Goal: Task Accomplishment & Management: Manage account settings

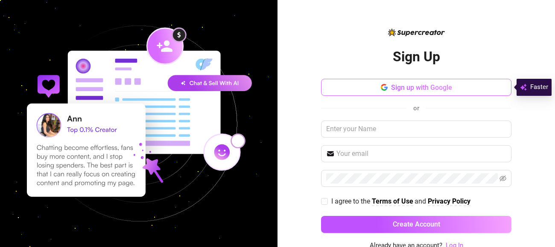
click at [468, 94] on button "Sign up with Google" at bounding box center [416, 87] width 190 height 17
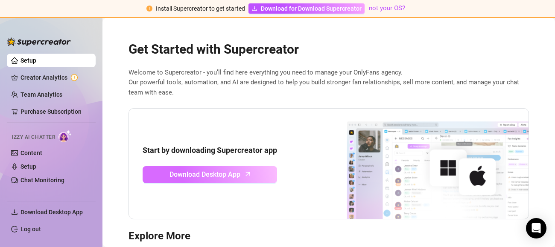
click at [247, 178] on icon "arrow-up" at bounding box center [248, 174] width 10 height 10
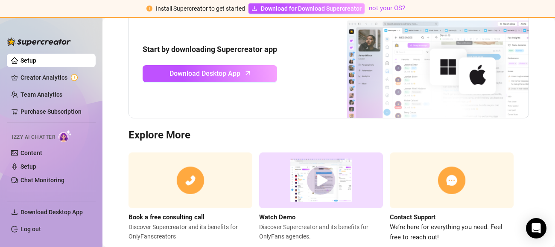
scroll to position [122, 0]
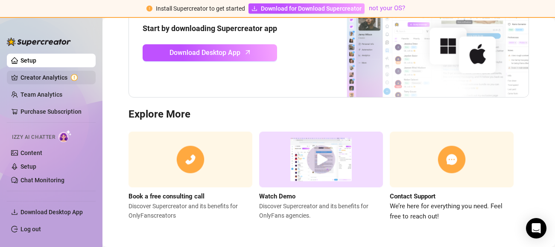
click at [61, 79] on link "Creator Analytics" at bounding box center [54, 78] width 68 height 14
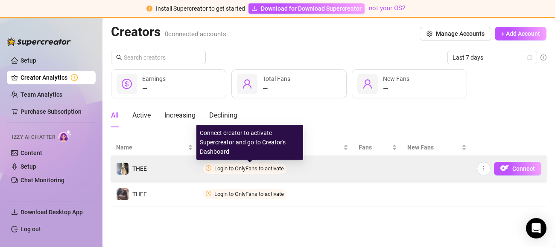
click at [233, 167] on span "Login to OnlyFans to activate" at bounding box center [249, 169] width 70 height 6
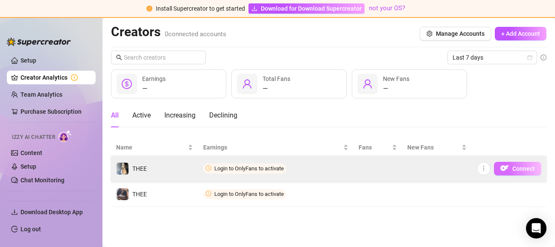
click at [520, 171] on span "Connect" at bounding box center [523, 169] width 23 height 7
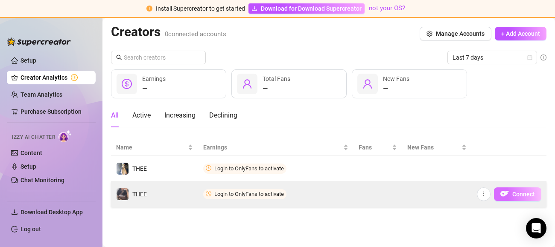
click at [522, 195] on span "Connect" at bounding box center [523, 194] width 23 height 7
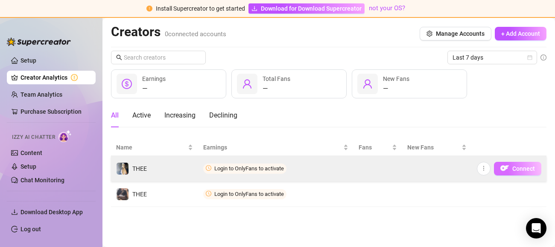
click at [505, 174] on span "button" at bounding box center [504, 168] width 9 height 11
click at [485, 169] on icon "more" at bounding box center [483, 169] width 6 height 6
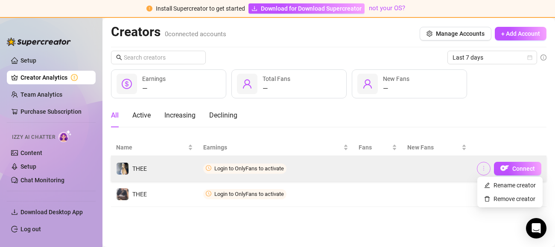
click at [485, 169] on icon "more" at bounding box center [483, 169] width 6 height 6
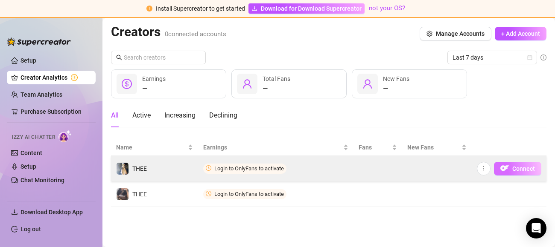
click at [508, 168] on img "button" at bounding box center [504, 168] width 9 height 9
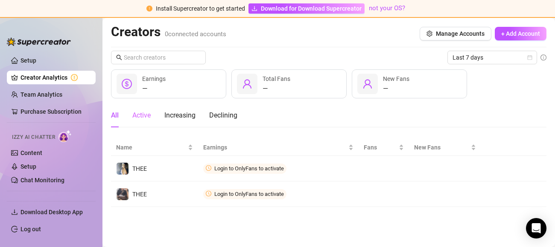
click at [139, 121] on div "Active" at bounding box center [141, 116] width 18 height 24
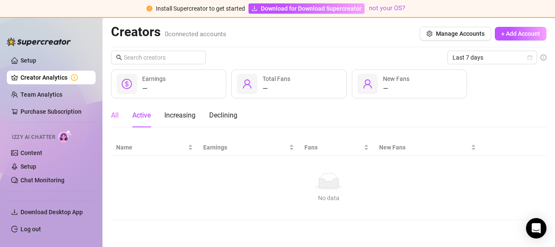
click at [118, 122] on div "All" at bounding box center [115, 116] width 8 height 24
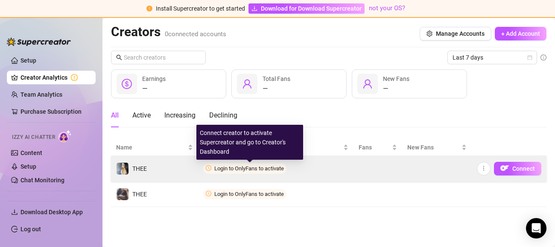
click at [228, 167] on span "Login to OnlyFans to activate" at bounding box center [249, 169] width 70 height 6
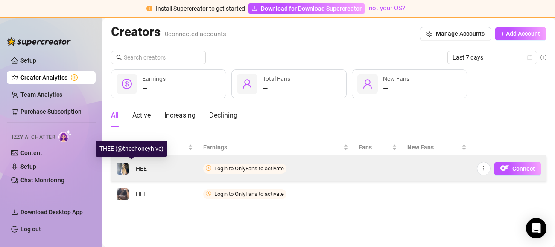
click at [140, 166] on span "THEE" at bounding box center [139, 169] width 15 height 7
click at [123, 174] on img at bounding box center [122, 169] width 12 height 12
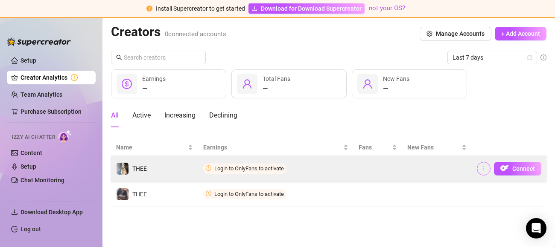
click at [484, 174] on button "button" at bounding box center [483, 169] width 14 height 14
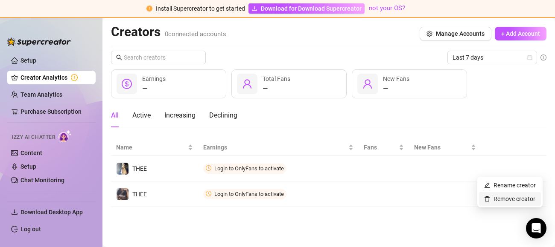
click at [494, 203] on link "Remove creator" at bounding box center [509, 199] width 51 height 7
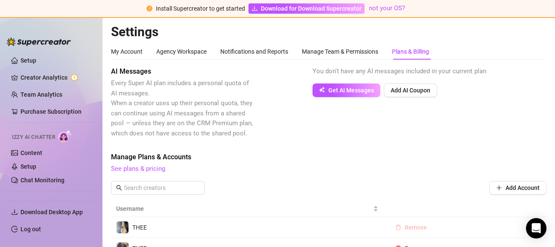
scroll to position [47, 0]
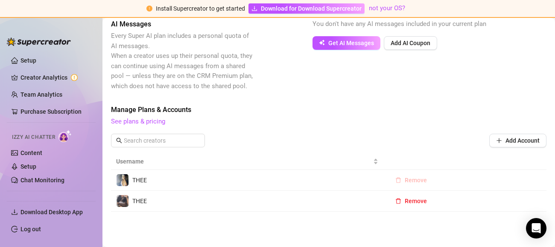
click at [405, 179] on span "Remove" at bounding box center [415, 180] width 22 height 7
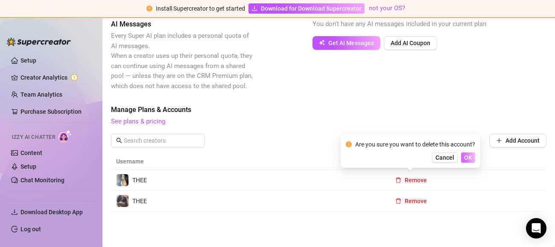
click at [471, 160] on span "OK" at bounding box center [468, 157] width 8 height 7
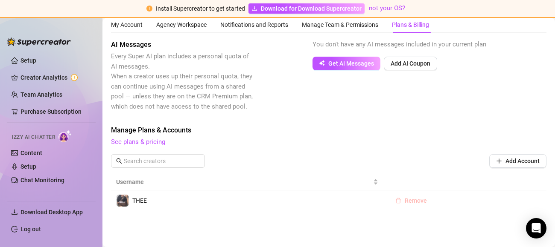
scroll to position [26, 0]
click at [411, 203] on span "Remove" at bounding box center [415, 201] width 22 height 7
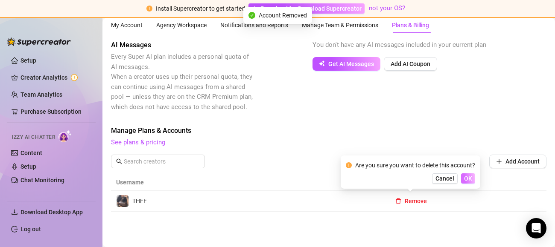
click at [465, 181] on span "OK" at bounding box center [468, 178] width 8 height 7
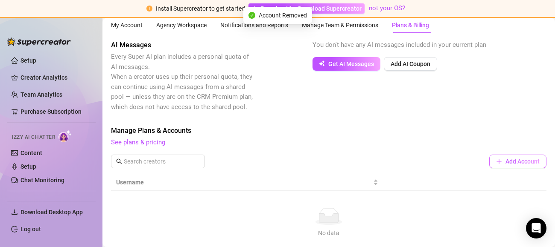
click at [496, 163] on icon "plus" at bounding box center [499, 162] width 6 height 6
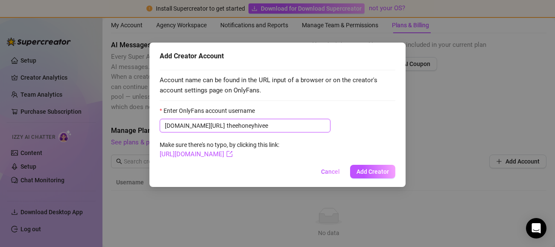
type input "theehoneyhivee"
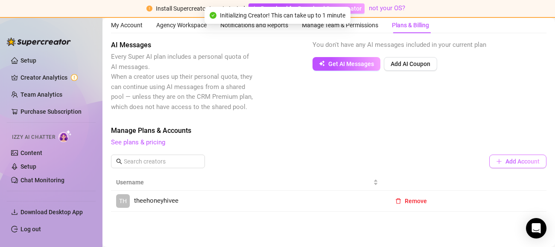
click at [521, 164] on span "Add Account" at bounding box center [522, 161] width 34 height 7
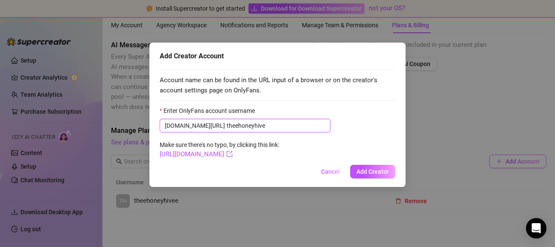
type input "theehoneyhive"
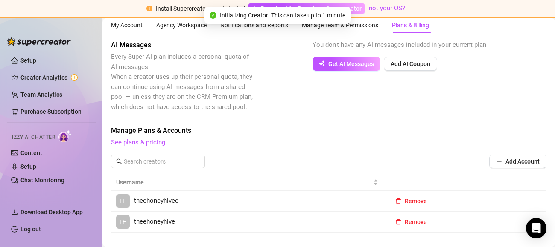
click at [467, 142] on span "See plans & pricing" at bounding box center [328, 143] width 435 height 10
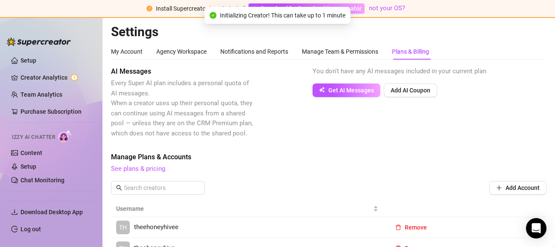
scroll to position [47, 0]
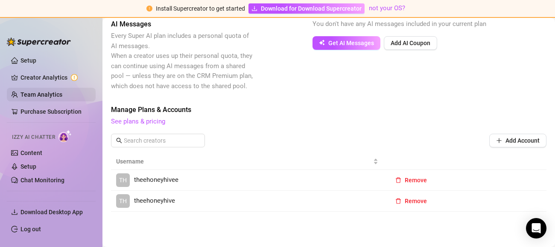
click at [20, 94] on link "Team Analytics" at bounding box center [41, 94] width 42 height 7
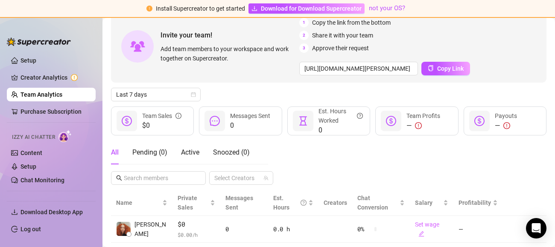
scroll to position [68, 0]
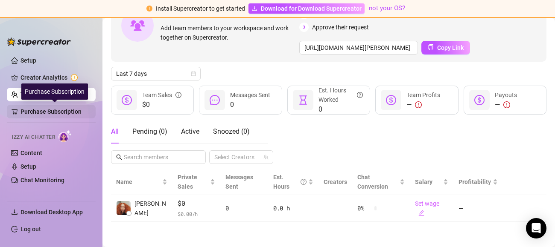
click at [63, 112] on link "Purchase Subscription" at bounding box center [54, 112] width 68 height 14
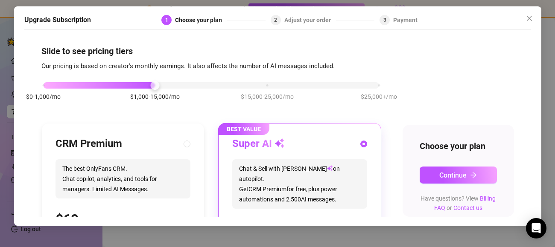
click at [44, 86] on div "$0-1,000/mo $1,000-15,000/mo $15,000-25,000/mo $25,000+/mo" at bounding box center [211, 83] width 335 height 5
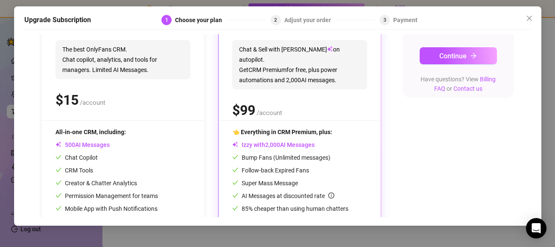
scroll to position [150, 0]
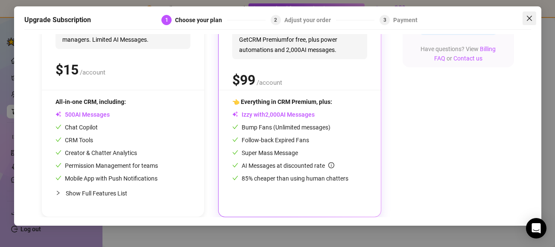
click at [530, 17] on icon "close" at bounding box center [528, 17] width 5 height 5
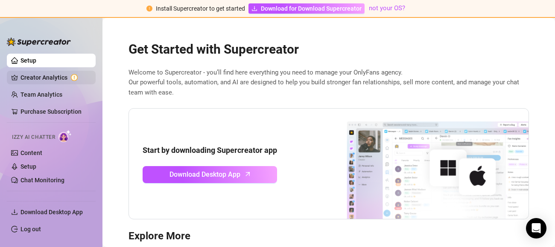
click at [57, 78] on link "Creator Analytics" at bounding box center [54, 78] width 68 height 14
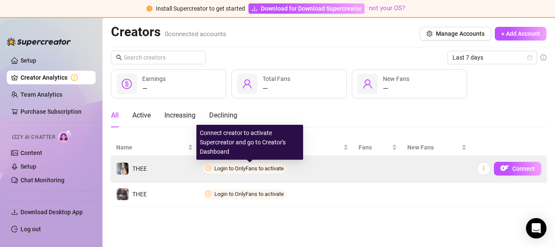
click at [252, 168] on span "Login to OnlyFans to activate" at bounding box center [249, 169] width 70 height 6
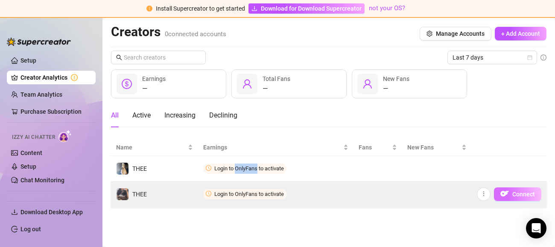
click at [521, 189] on button "Connect" at bounding box center [517, 195] width 47 height 14
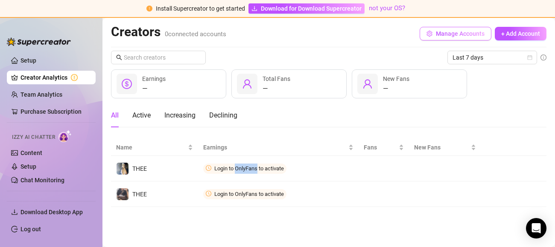
click at [472, 29] on button "Manage Accounts" at bounding box center [455, 34] width 72 height 14
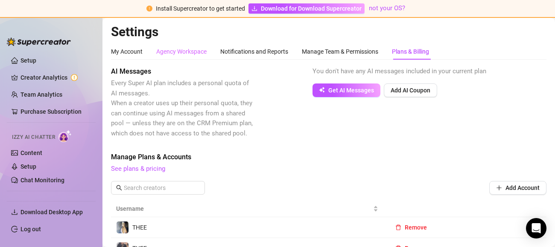
click at [201, 57] on div "Agency Workspace" at bounding box center [181, 52] width 50 height 16
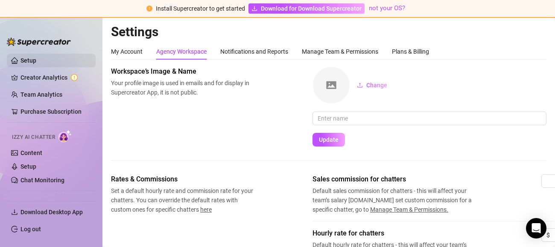
click at [36, 64] on link "Setup" at bounding box center [28, 60] width 16 height 7
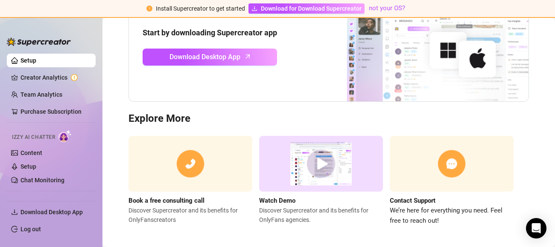
scroll to position [122, 0]
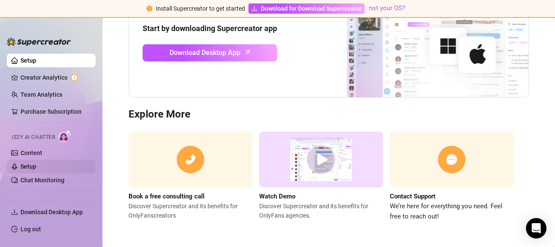
click at [27, 170] on link "Setup" at bounding box center [28, 166] width 16 height 7
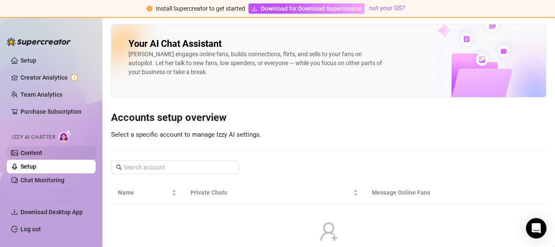
click at [28, 153] on link "Content" at bounding box center [31, 153] width 22 height 7
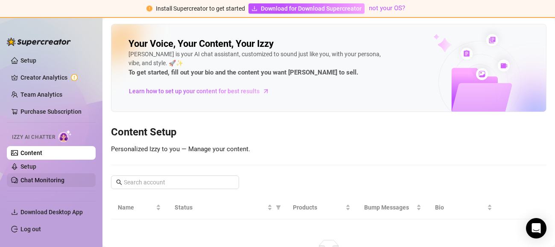
click at [55, 177] on link "Chat Monitoring" at bounding box center [42, 180] width 44 height 7
